Goal: Task Accomplishment & Management: Manage account settings

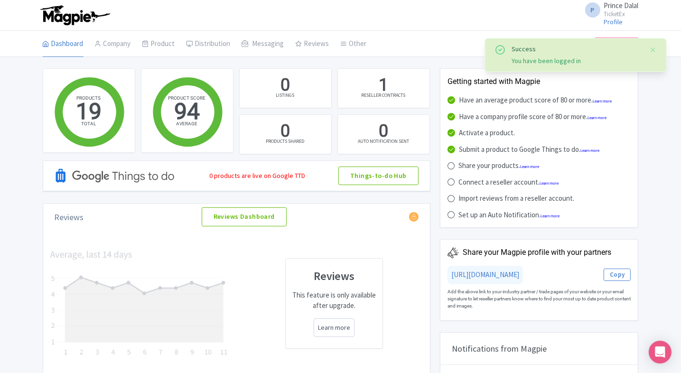
click at [425, 19] on div "P Prince Dalal TicketEx Profile Users Settings Sign out" at bounding box center [341, 15] width 596 height 27
click at [653, 54] on button "Close" at bounding box center [654, 49] width 8 height 11
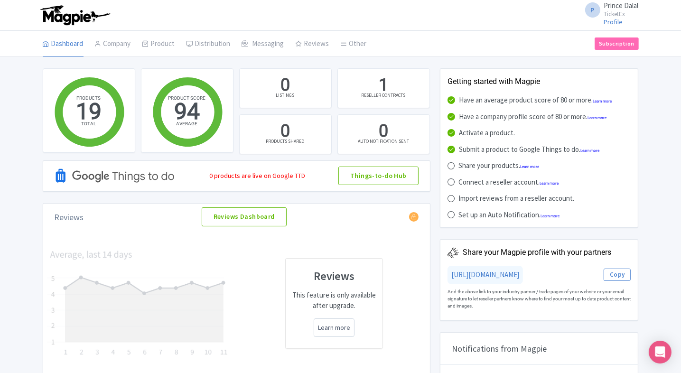
click at [629, 51] on li "Subscription" at bounding box center [616, 44] width 55 height 26
click at [624, 45] on link "Subscription" at bounding box center [617, 44] width 44 height 12
